Goal: Information Seeking & Learning: Learn about a topic

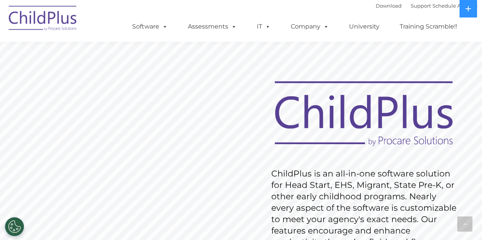
scroll to position [773, 0]
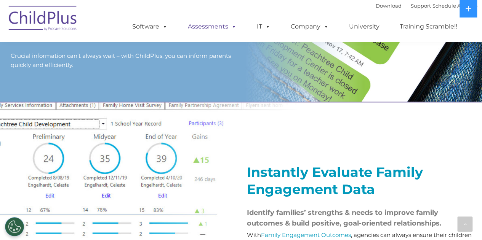
click at [198, 19] on link "Assessments" at bounding box center [212, 26] width 64 height 15
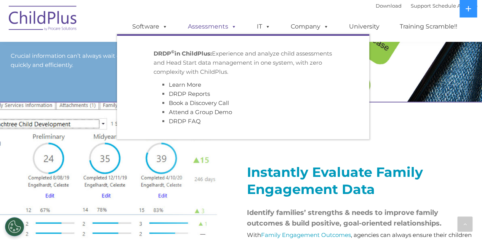
click at [198, 19] on link "Assessments" at bounding box center [212, 26] width 64 height 15
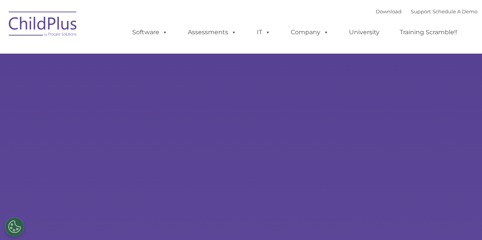
type input ""
select select "MEDIUM"
